Goal: Find specific page/section: Find specific page/section

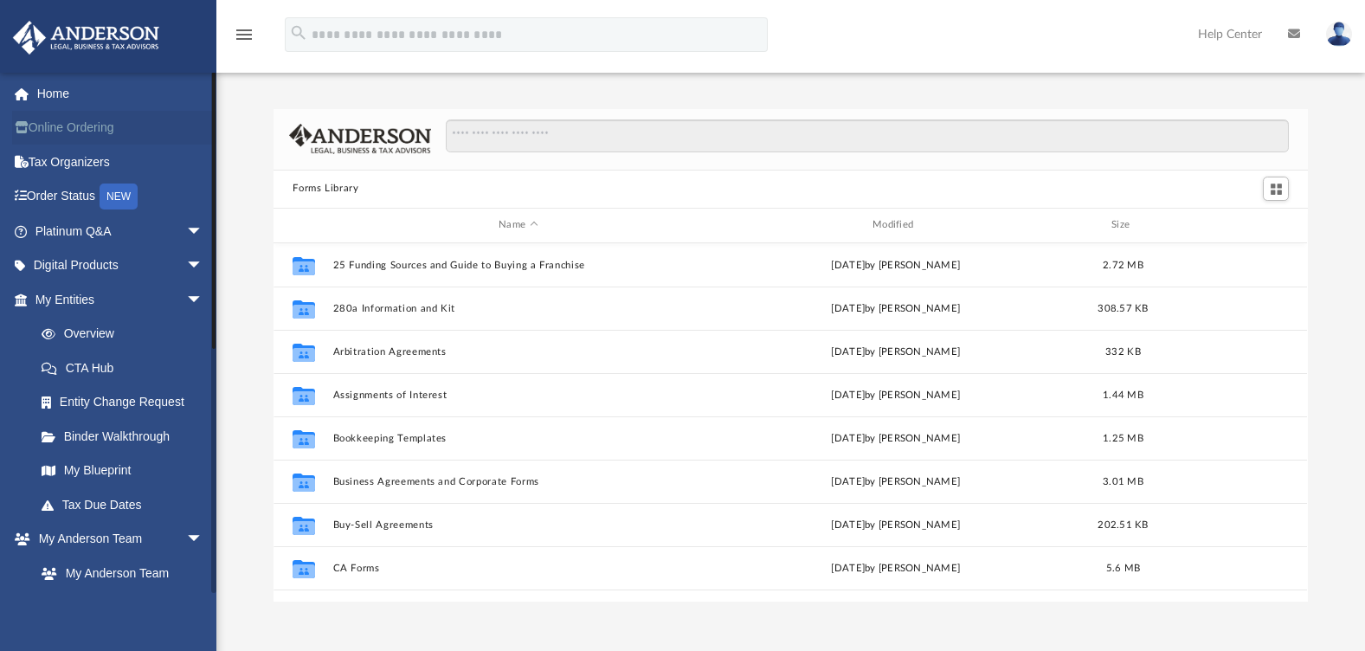
click at [81, 130] on link "Online Ordering" at bounding box center [120, 128] width 217 height 35
click at [101, 331] on link "Overview" at bounding box center [126, 334] width 205 height 35
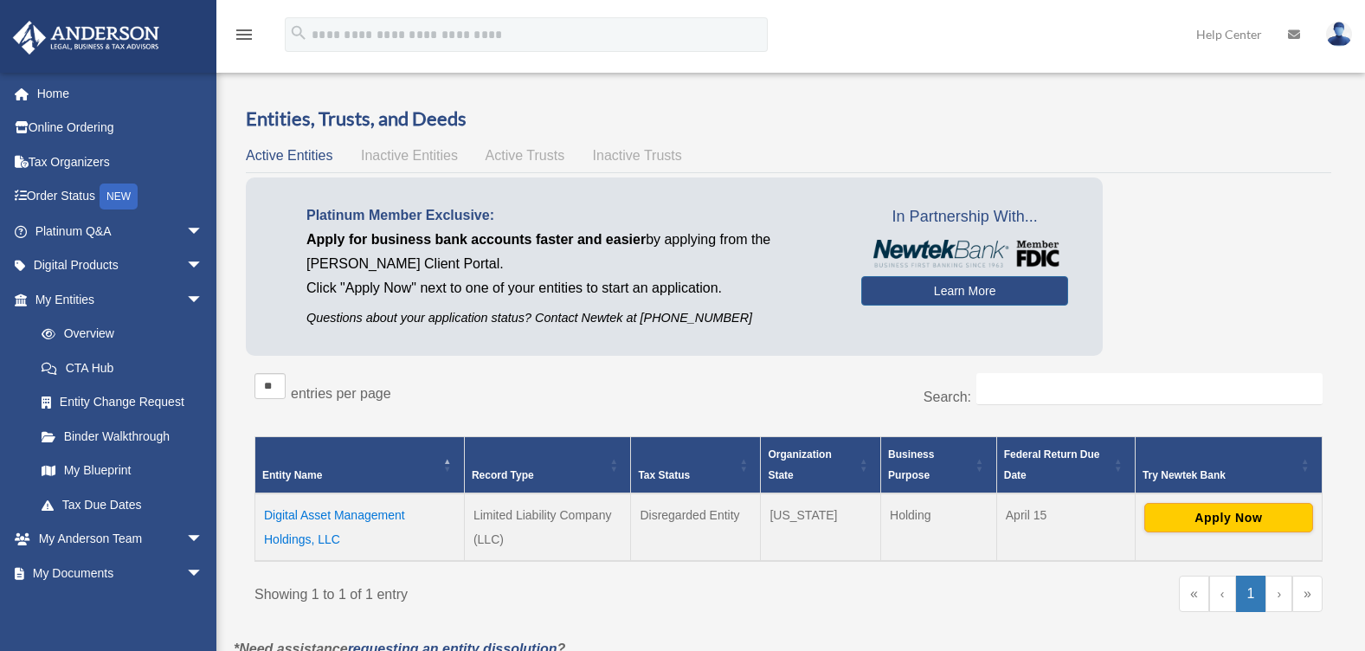
click at [295, 517] on td "Digital Asset Management Holdings, LLC" at bounding box center [359, 527] width 209 height 68
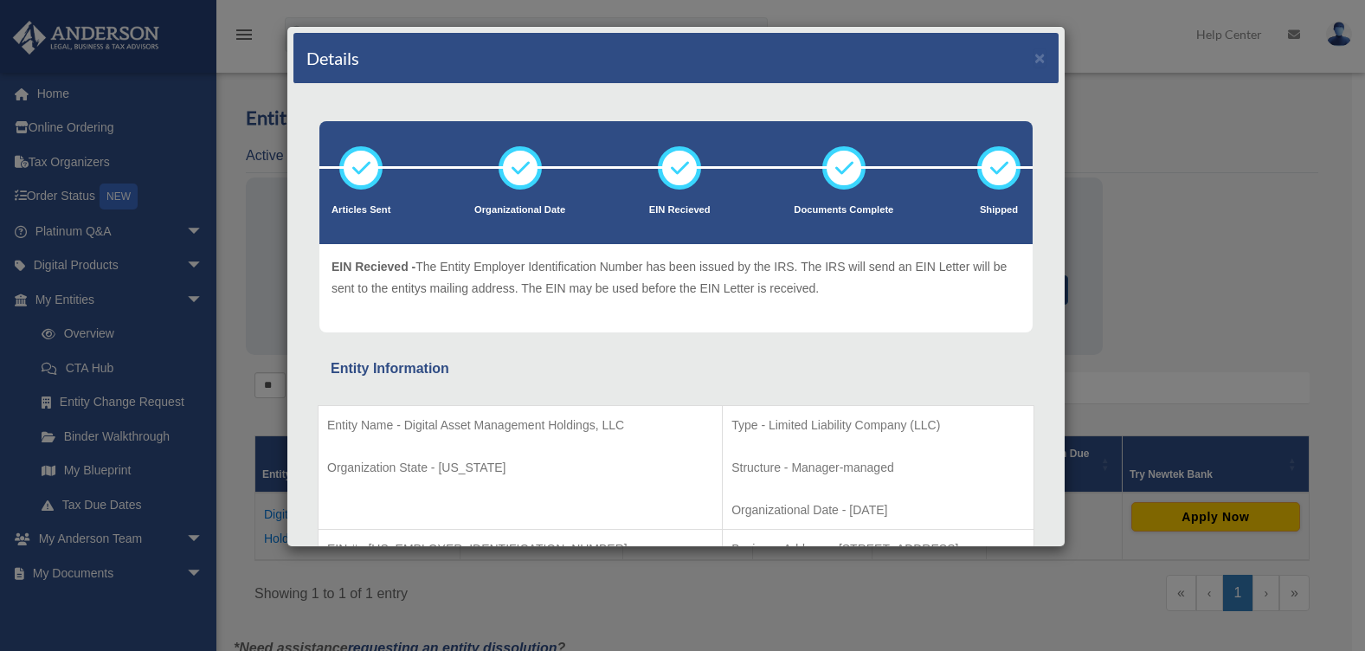
click at [1167, 232] on div "Details × Articles Sent Organizational Date" at bounding box center [682, 325] width 1365 height 651
